Goal: Information Seeking & Learning: Check status

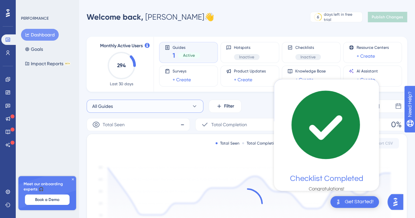
click at [178, 103] on button "All Guides" at bounding box center [145, 106] width 117 height 13
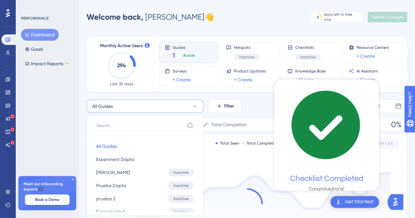
scroll to position [56, 0]
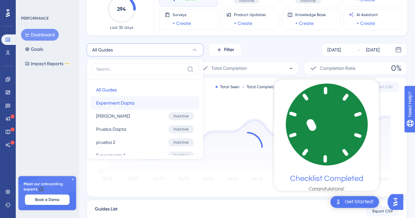
click at [126, 103] on span "Experiment Dapta" at bounding box center [115, 103] width 38 height 8
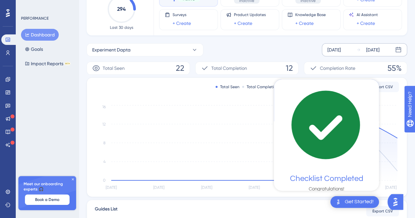
click at [359, 48] on icon at bounding box center [358, 50] width 5 height 5
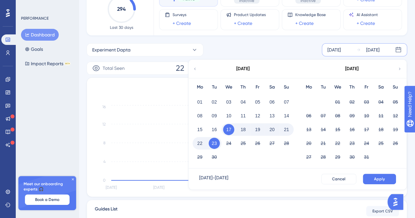
click at [201, 144] on button "22" at bounding box center [199, 143] width 11 height 11
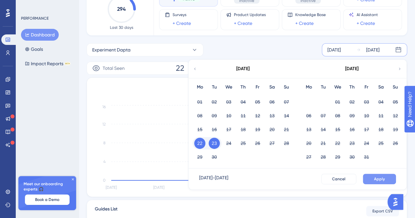
click at [374, 176] on span "Apply" at bounding box center [379, 178] width 11 height 5
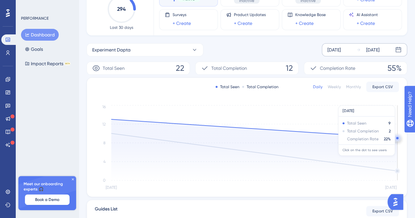
click at [397, 137] on circle at bounding box center [397, 138] width 2 height 2
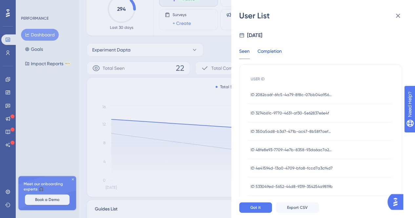
click at [274, 51] on div "Completion" at bounding box center [269, 53] width 24 height 12
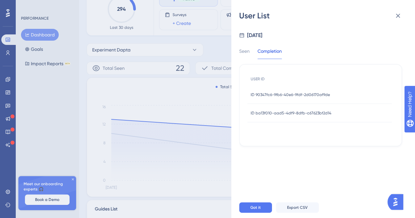
click at [276, 94] on span "ID 90347fc6-9fb6-40e6-9fdf-2d06170af9de" at bounding box center [289, 94] width 79 height 5
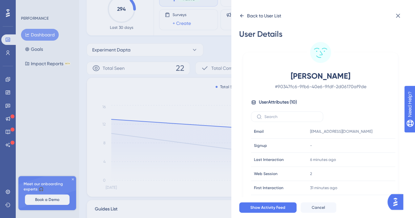
click at [241, 14] on icon at bounding box center [241, 15] width 5 height 5
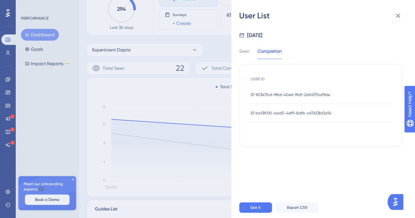
click at [286, 116] on div "ID ba13f010-aad5-4df9-8dfb-c67623bf2d14 ID ba13f010-aad5-4df9-8dfb-c67623bf2d14" at bounding box center [290, 113] width 81 height 18
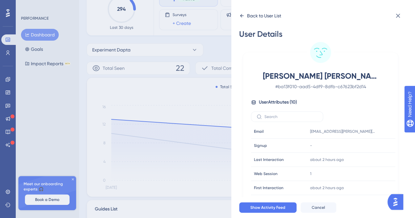
click at [241, 14] on icon at bounding box center [241, 15] width 5 height 5
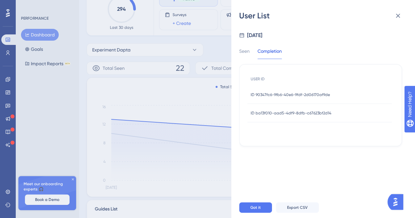
click at [277, 93] on span "ID 90347fc6-9fb6-40e6-9fdf-2d06170af9de" at bounding box center [289, 94] width 79 height 5
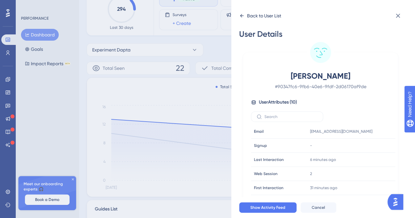
click at [240, 16] on icon at bounding box center [242, 15] width 4 height 3
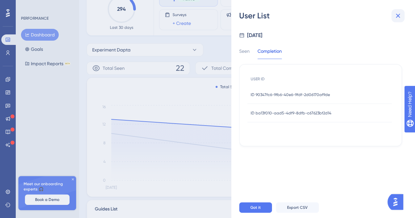
click at [397, 18] on icon at bounding box center [398, 16] width 8 height 8
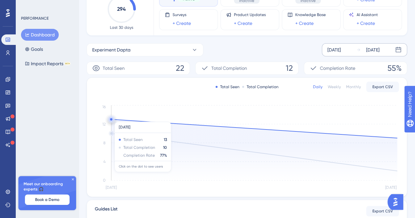
click at [114, 118] on icon "Sep 22 Sep 23 0 4 8 12 16" at bounding box center [247, 148] width 304 height 88
click at [111, 119] on circle at bounding box center [111, 119] width 2 height 2
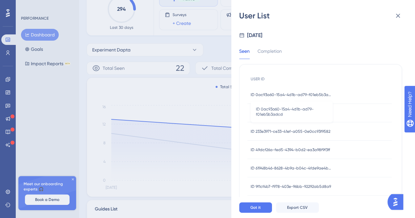
click at [290, 96] on span "ID 0ac93a60-15a4-4d1b-ad79-f01eb5b3adcd" at bounding box center [291, 94] width 82 height 5
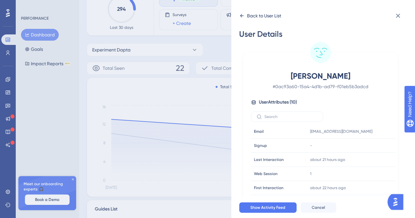
click at [244, 20] on div "Back to User List" at bounding box center [260, 15] width 42 height 10
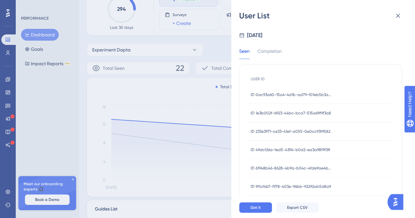
click at [277, 112] on span "ID 1e3b002f-6923-44bc-bca7-515a69f9f3a8" at bounding box center [290, 112] width 80 height 5
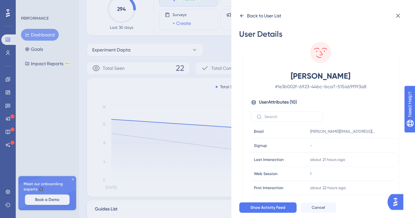
click at [242, 15] on icon at bounding box center [241, 15] width 5 height 5
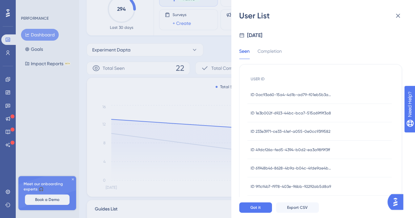
click at [293, 130] on span "ID 233e3971-ce33-41ef-a055-0e0cc93f9582" at bounding box center [290, 131] width 80 height 5
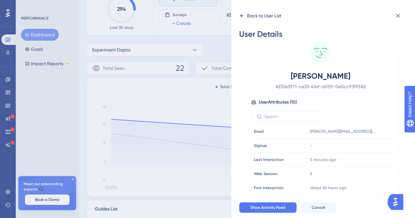
click at [240, 18] on icon at bounding box center [241, 15] width 5 height 5
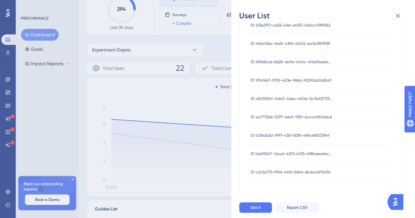
scroll to position [152, 0]
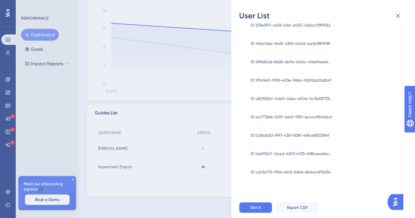
click at [286, 169] on span "ID c2a3a731-f906-44f2-b846-6bdac6f10634" at bounding box center [290, 171] width 80 height 5
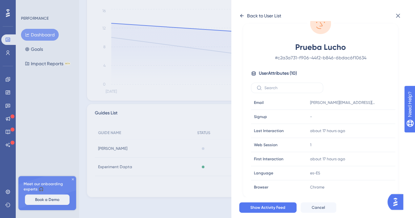
click at [244, 12] on div "Back to User List" at bounding box center [260, 15] width 42 height 10
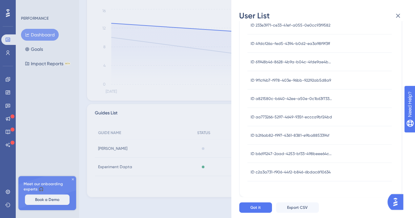
click at [268, 150] on div "ID b6d91247-2aad-4253-bf33-498beee64ce7 ID b6d91247-2aad-4253-bf33-498beee64ce7" at bounding box center [291, 154] width 82 height 18
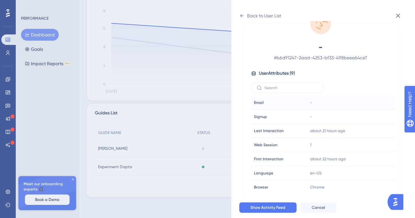
scroll to position [87, 0]
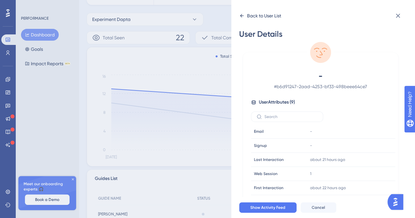
click at [241, 19] on div "Back to User List" at bounding box center [260, 15] width 42 height 10
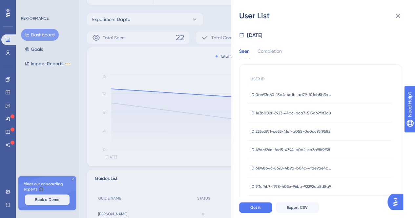
click at [284, 146] on div "ID 49dcf26a-fed5-4394-b0d2-ea3a98f9f3ff ID 49dcf26a-fed5-4394-b0d2-ea3a98f9f3ff" at bounding box center [289, 150] width 79 height 18
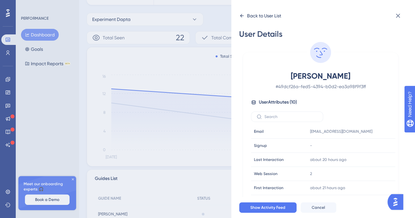
click at [247, 15] on div "Back to User List" at bounding box center [264, 16] width 34 height 8
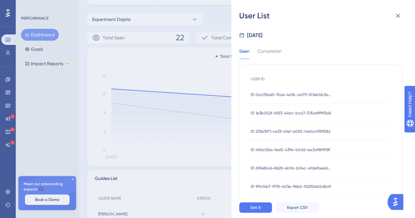
scroll to position [54, 0]
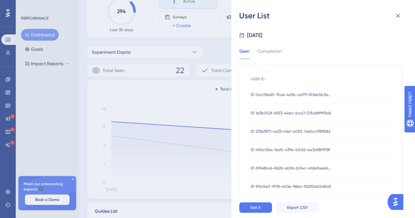
click at [286, 131] on span "ID 233e3971-ce33-41ef-a055-0e0cc93f9582" at bounding box center [290, 131] width 80 height 5
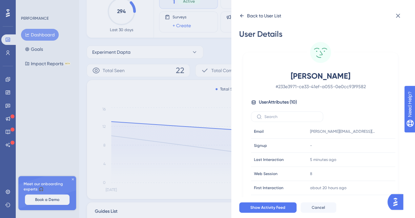
click at [243, 13] on icon at bounding box center [241, 15] width 5 height 5
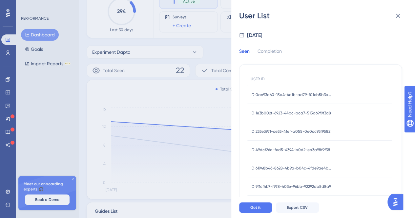
click at [290, 109] on div "ID 1e3b002f-6923-44bc-bca7-515a69f9f3a8 ID 1e3b002f-6923-44bc-bca7-515a69f9f3a8" at bounding box center [290, 113] width 80 height 18
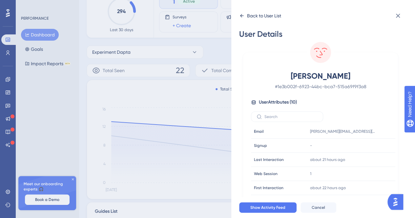
click at [245, 15] on div "Back to User List" at bounding box center [260, 15] width 42 height 10
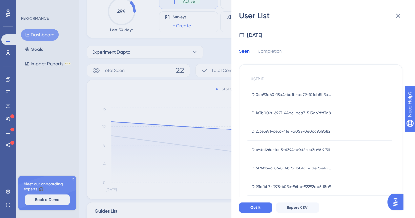
click at [291, 110] on div "ID 1e3b002f-6923-44bc-bca7-515a69f9f3a8 ID 1e3b002f-6923-44bc-bca7-515a69f9f3a8" at bounding box center [290, 113] width 80 height 18
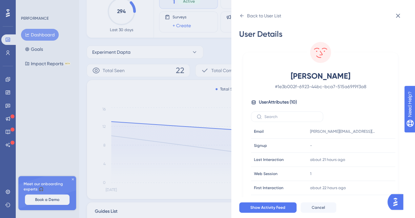
drag, startPoint x: 246, startPoint y: 14, endPoint x: 255, endPoint y: 28, distance: 16.5
click at [246, 14] on div "Back to User List" at bounding box center [260, 15] width 42 height 10
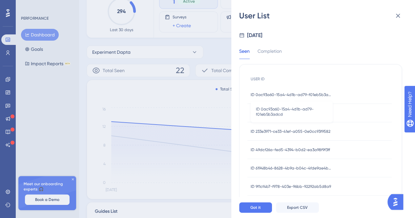
click at [301, 94] on span "ID 0ac93a60-15a4-4d1b-ad79-f01eb5b3adcd" at bounding box center [291, 94] width 82 height 5
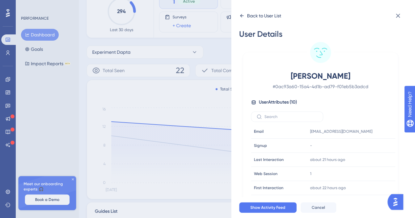
click at [243, 16] on icon at bounding box center [241, 15] width 5 height 5
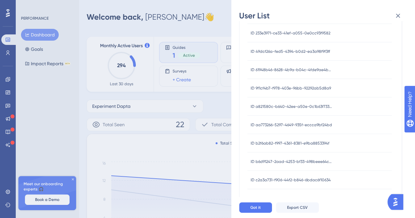
scroll to position [106, 0]
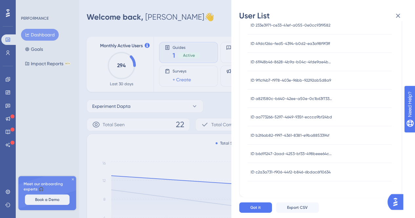
click at [311, 131] on div "ID b2f6ab82-f997-4361-8381-e9ba8853394f ID b2f6ab82-f997-4361-8381-e9ba8853394f" at bounding box center [289, 135] width 79 height 18
click at [313, 137] on span "ID b2f6ab82-f997-4361-8381-e9ba8853394f" at bounding box center [289, 135] width 79 height 5
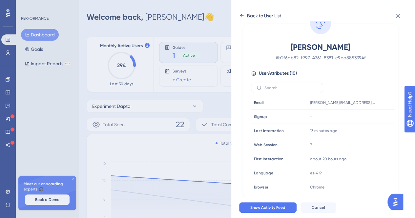
click at [241, 17] on icon at bounding box center [241, 15] width 5 height 5
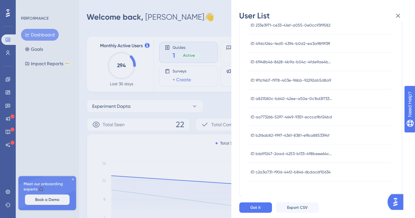
click at [310, 118] on span "ID aa773266-5297-4649-935f-eccca9bf24bd" at bounding box center [290, 116] width 81 height 5
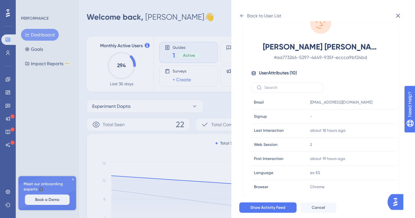
scroll to position [29, 0]
click at [239, 15] on icon at bounding box center [241, 15] width 5 height 5
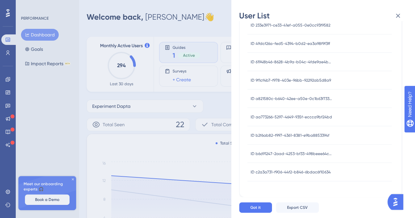
click at [306, 95] on div "ID a821580c-b640-42ee-a50e-0c1b63f733c7 ID a821580c-b640-42ee-a50e-0c1b63f733c7" at bounding box center [291, 98] width 82 height 18
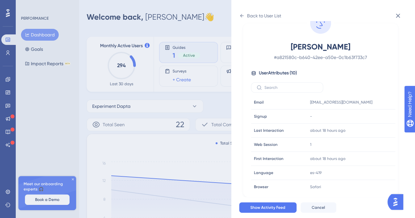
scroll to position [29, 0]
click at [246, 19] on div "Back to User List" at bounding box center [260, 15] width 42 height 10
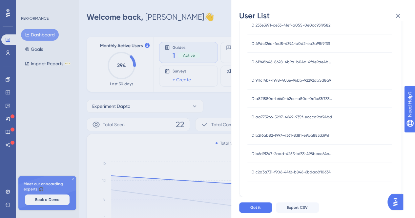
click at [305, 84] on div "ID 9f1cf4b7-f978-403e-96bb-92292ab5d8a9 ID 9f1cf4b7-f978-403e-96bb-92292ab5d8a9" at bounding box center [290, 80] width 80 height 18
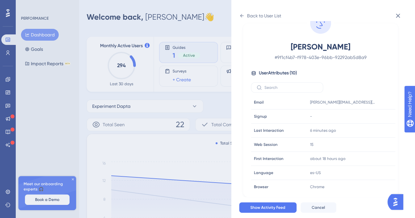
scroll to position [29, 0]
click at [242, 18] on icon at bounding box center [241, 15] width 5 height 5
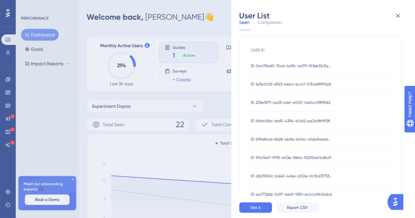
scroll to position [106, 0]
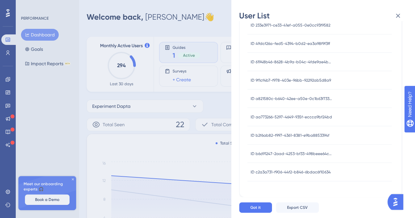
click at [301, 81] on span "ID 9f1cf4b7-f978-403e-96bb-92292ab5d8a9" at bounding box center [290, 80] width 80 height 5
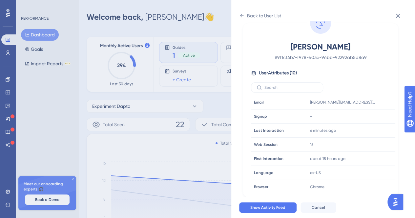
scroll to position [29, 0]
click at [247, 13] on div "Back to User List" at bounding box center [264, 16] width 34 height 8
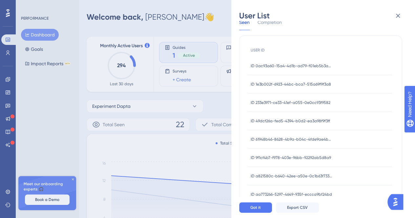
scroll to position [106, 0]
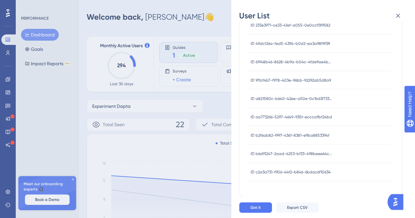
click at [316, 63] on span "ID 61948b46-8628-4b9a-b04c-4fde9ae4b0c0" at bounding box center [291, 61] width 82 height 5
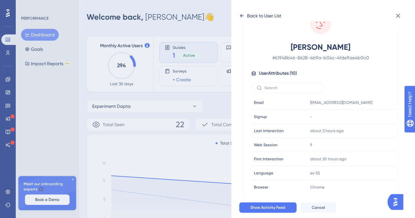
click at [239, 17] on icon at bounding box center [241, 15] width 5 height 5
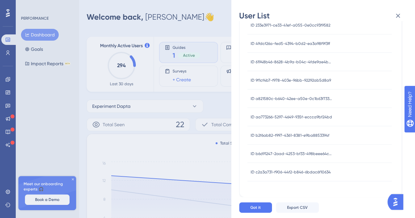
click at [320, 45] on span "ID 49dcf26a-fed5-4394-b0d2-ea3a98f9f3ff" at bounding box center [289, 43] width 79 height 5
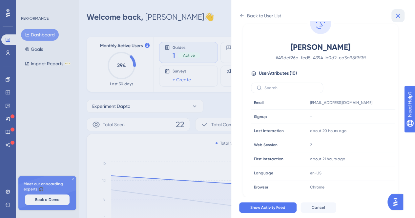
click at [399, 14] on icon at bounding box center [398, 16] width 8 height 8
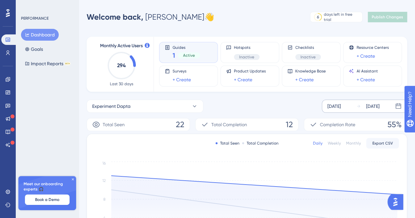
click at [291, 126] on span "12" at bounding box center [288, 124] width 7 height 10
click at [392, 124] on span "55%" at bounding box center [394, 124] width 14 height 10
click at [342, 126] on span "Completion Rate" at bounding box center [337, 125] width 35 height 8
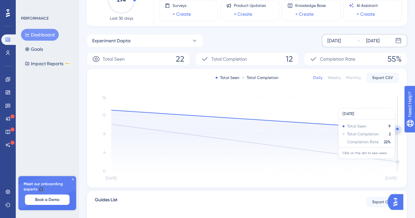
click at [396, 161] on icon at bounding box center [254, 140] width 286 height 61
click at [396, 160] on icon at bounding box center [254, 140] width 286 height 61
click at [396, 128] on circle at bounding box center [397, 129] width 2 height 2
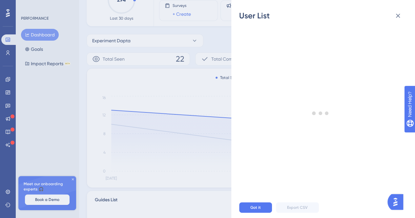
scroll to position [0, 0]
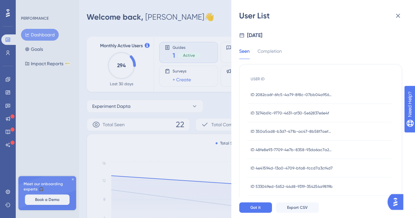
click at [275, 47] on div "Seen Completion USER ID ID 2082ca6f-6fc5-4a79-8f8c-07bb04a95635 ID 2082ca6f-6fc…" at bounding box center [320, 152] width 163 height 227
click at [277, 93] on span "ID 2082ca6f-6fc5-4a79-8f8c-07bb04a95635" at bounding box center [291, 94] width 82 height 5
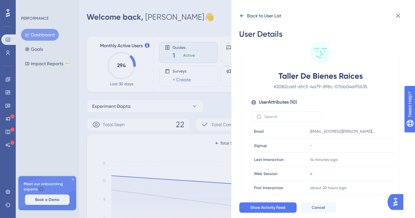
click at [243, 15] on icon at bounding box center [241, 15] width 5 height 5
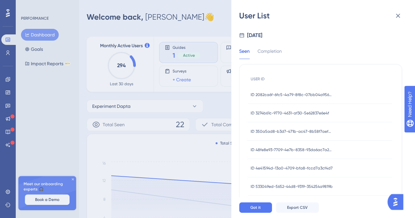
click at [278, 109] on div "ID 3274b61c-9770-4631-af30-5e62837e6e4f ID 3274b61c-9770-4631-af30-5e62837e6e4f" at bounding box center [289, 113] width 78 height 18
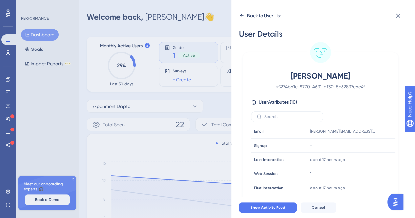
click at [242, 15] on icon at bounding box center [242, 15] width 4 height 3
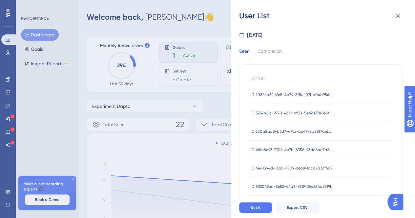
click at [275, 131] on span "ID 350a5ad8-b3d7-471b-ac47-8b58f7aef37f" at bounding box center [291, 131] width 82 height 5
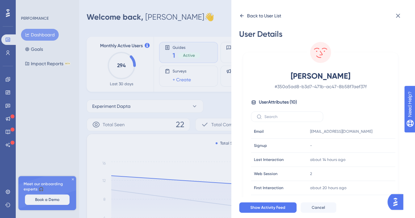
click at [242, 15] on icon at bounding box center [241, 15] width 5 height 5
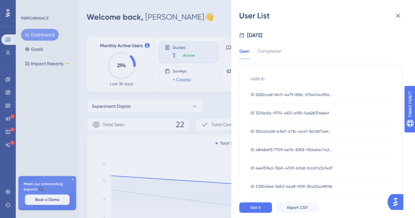
click at [275, 149] on span "ID 48fe8e93-7709-4e7b-8358-93da6ac7a225" at bounding box center [291, 149] width 82 height 5
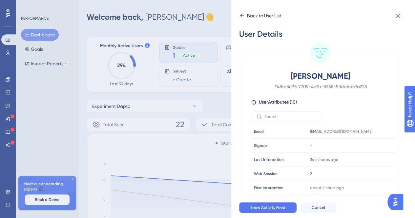
click at [243, 18] on div "Back to User List" at bounding box center [260, 15] width 42 height 10
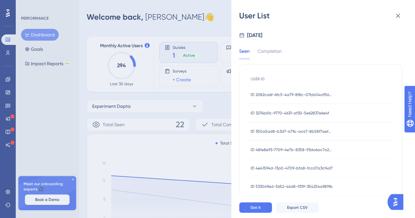
click at [301, 171] on div "ID 4e41594d-13a0-4709-bfa8-fccd7a3cf4d7 ID 4e41594d-13a0-4709-bfa8-fccd7a3cf4d7" at bounding box center [291, 168] width 82 height 18
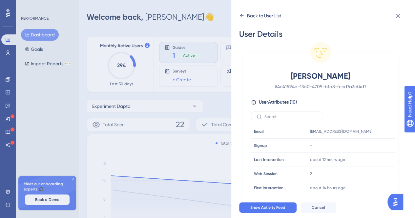
click at [242, 14] on icon at bounding box center [241, 15] width 5 height 5
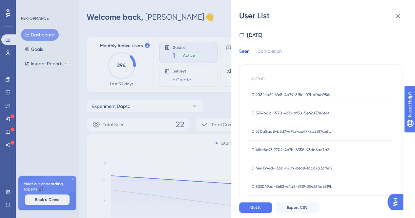
click at [306, 186] on span "ID 533049ed-5652-44d8-9319-354254a9819b" at bounding box center [291, 186] width 82 height 5
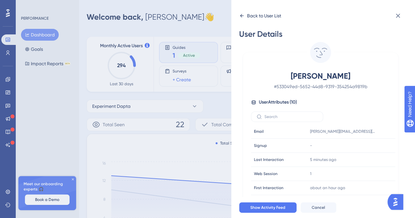
click at [245, 14] on div "Back to User List" at bounding box center [260, 15] width 42 height 10
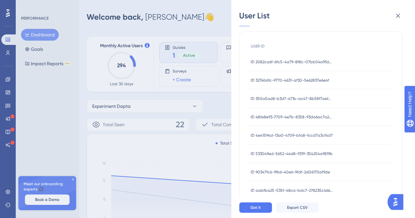
click at [312, 173] on span "ID 90347fc6-9fb6-40e6-9fdf-2d06170af9de" at bounding box center [289, 171] width 79 height 5
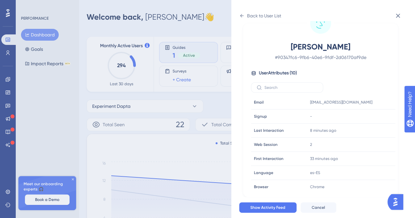
scroll to position [29, 0]
drag, startPoint x: 359, startPoint y: 104, endPoint x: 308, endPoint y: 105, distance: 51.5
click at [308, 105] on div "cbanuelos@natgas.com.mx Copy cbanuelos@natgas.com.mx" at bounding box center [342, 102] width 71 height 13
copy span "cbanuelos@natgas.com.mx"
click at [339, 67] on div "Cristobal Bañuelos Jiménez # 90347fc6-9fb6-40e6-9fdf-2d06170af9de User Attribut…" at bounding box center [319, 117] width 149 height 150
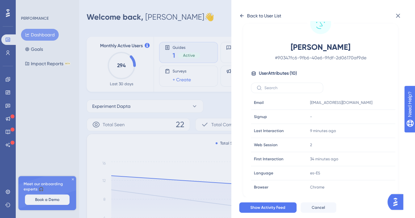
click at [242, 18] on div "Back to User List" at bounding box center [260, 15] width 42 height 10
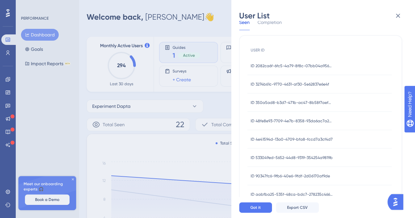
scroll to position [33, 0]
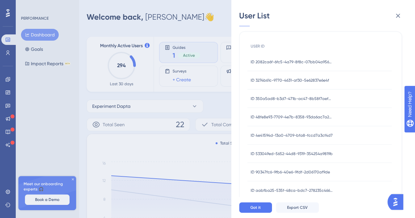
click at [306, 134] on span "ID 4e41594d-13a0-4709-bfa8-fccd7a3cf4d7" at bounding box center [291, 135] width 82 height 5
click at [304, 134] on span "ID 4e41594d-13a0-4709-bfa8-fccd7a3cf4d7" at bounding box center [291, 135] width 82 height 5
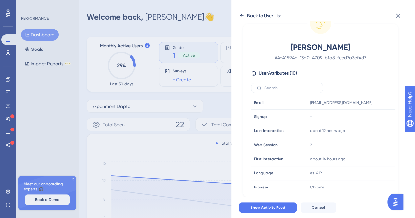
click at [241, 11] on div "Back to User List" at bounding box center [260, 15] width 42 height 10
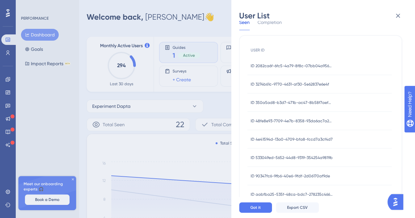
scroll to position [33, 0]
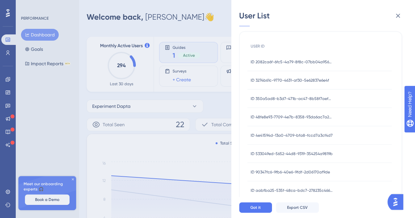
click at [300, 176] on div "ID 90347fc6-9fb6-40e6-9fdf-2d06170af9de ID 90347fc6-9fb6-40e6-9fdf-2d06170af9de" at bounding box center [289, 172] width 79 height 18
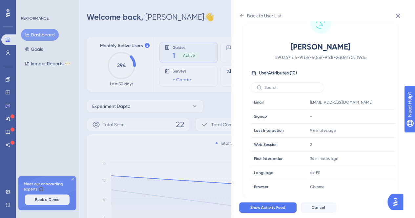
scroll to position [29, 0]
click at [243, 17] on icon at bounding box center [241, 15] width 5 height 5
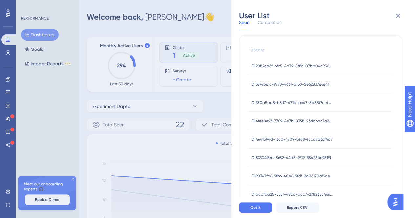
scroll to position [33, 0]
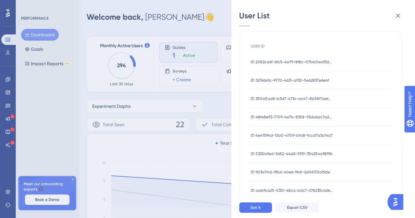
click at [300, 188] on span "ID aabfba25-535f-48ca-bdc7-278235c466bc" at bounding box center [291, 190] width 82 height 5
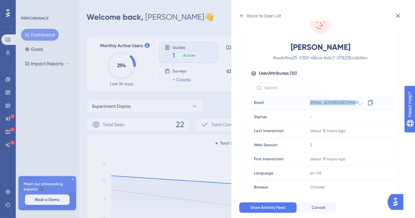
drag, startPoint x: 354, startPoint y: 104, endPoint x: 308, endPoint y: 104, distance: 45.9
click at [308, 104] on div "valenbrapa@gmail.com Copy valenbrapa@gmail.com" at bounding box center [342, 102] width 71 height 13
copy span "valenbrapa@gmail.com"
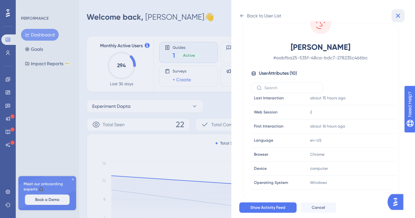
click at [398, 12] on icon at bounding box center [398, 16] width 8 height 8
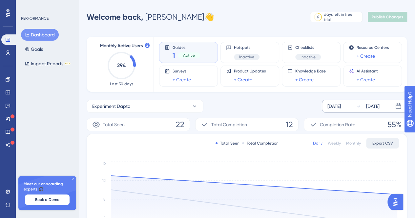
scroll to position [66, 0]
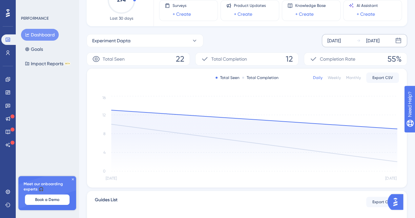
click at [399, 129] on div "Total Seen Total Completion Daily Weekly Monthly Export CSV Sep 22 Sep 23 0 4 8…" at bounding box center [247, 127] width 320 height 119
click at [395, 128] on circle at bounding box center [396, 128] width 5 height 5
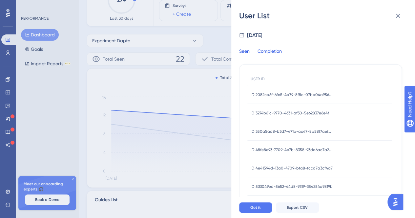
click at [275, 49] on div "Completion" at bounding box center [269, 53] width 24 height 12
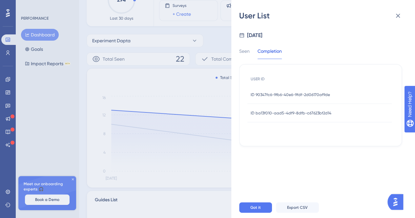
click at [279, 95] on span "ID 90347fc6-9fb6-40e6-9fdf-2d06170af9de" at bounding box center [289, 94] width 79 height 5
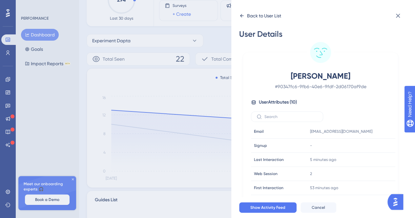
click at [243, 15] on icon at bounding box center [241, 15] width 5 height 5
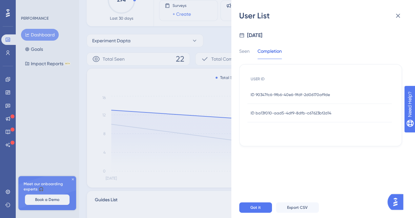
click at [290, 109] on div "ID ba13f010-aad5-4df9-8dfb-c67623bf2d14 ID ba13f010-aad5-4df9-8dfb-c67623bf2d14" at bounding box center [290, 113] width 81 height 18
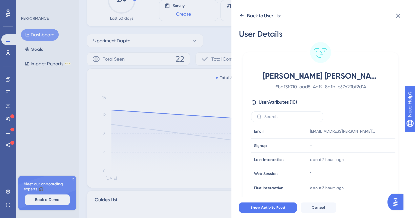
click at [244, 18] on div "Back to User List" at bounding box center [260, 15] width 42 height 10
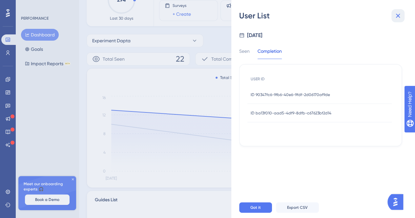
click at [398, 17] on icon at bounding box center [398, 16] width 8 height 8
